Goal: Task Accomplishment & Management: Manage account settings

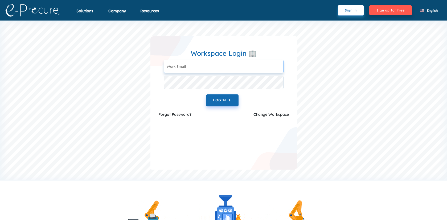
click at [212, 71] on input "text" at bounding box center [224, 66] width 120 height 13
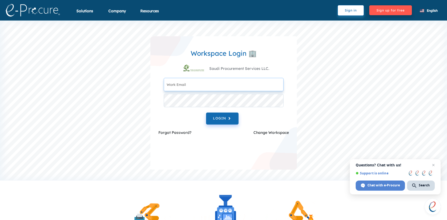
type input "[EMAIL_ADDRESS][DOMAIN_NAME]"
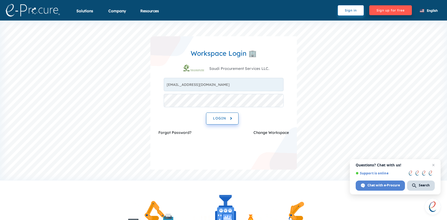
click at [214, 122] on button "LOGIN" at bounding box center [222, 118] width 32 height 12
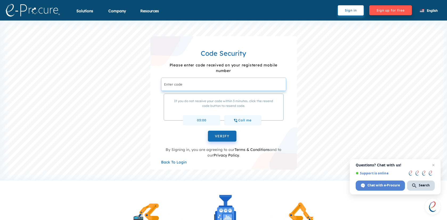
click at [187, 86] on input "text" at bounding box center [223, 83] width 125 height 13
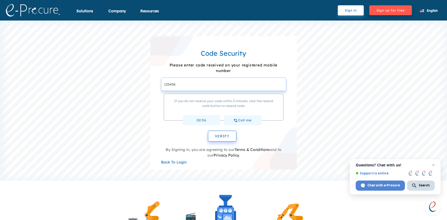
type input "123456"
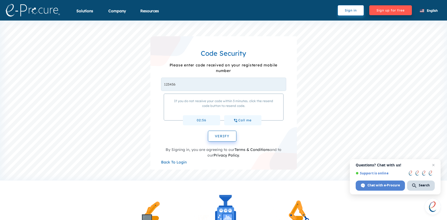
click at [219, 132] on button "VERIFY" at bounding box center [222, 135] width 28 height 11
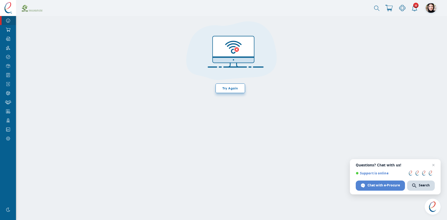
click at [221, 89] on span "Try Again" at bounding box center [231, 88] width 30 height 10
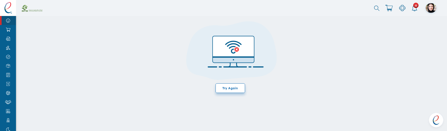
click at [226, 91] on span "Try Again" at bounding box center [231, 88] width 30 height 10
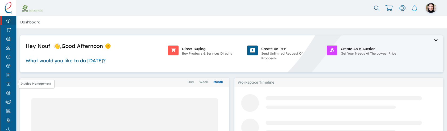
scroll to position [19, 0]
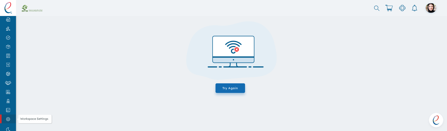
click at [8, 116] on link "Workspace Settings" at bounding box center [8, 118] width 16 height 9
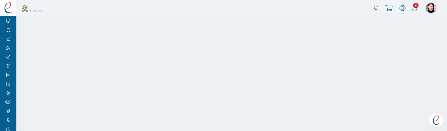
click at [436, 121] on span "Open chat" at bounding box center [436, 120] width 14 height 14
